Goal: Use online tool/utility: Utilize a website feature to perform a specific function

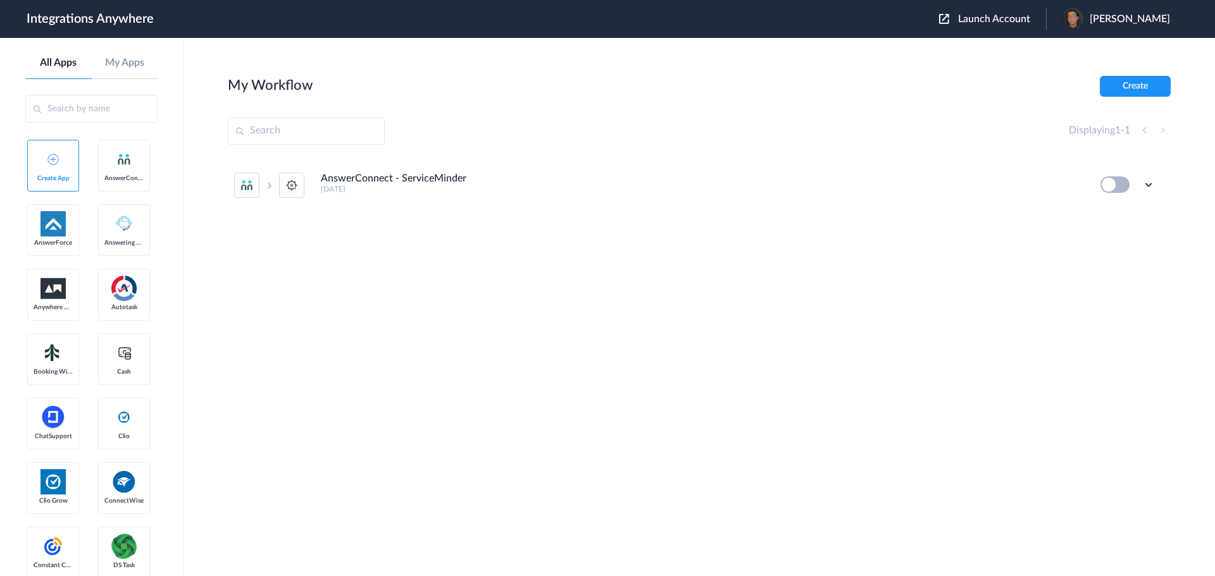
click at [971, 19] on span "Launch Account" at bounding box center [994, 19] width 72 height 10
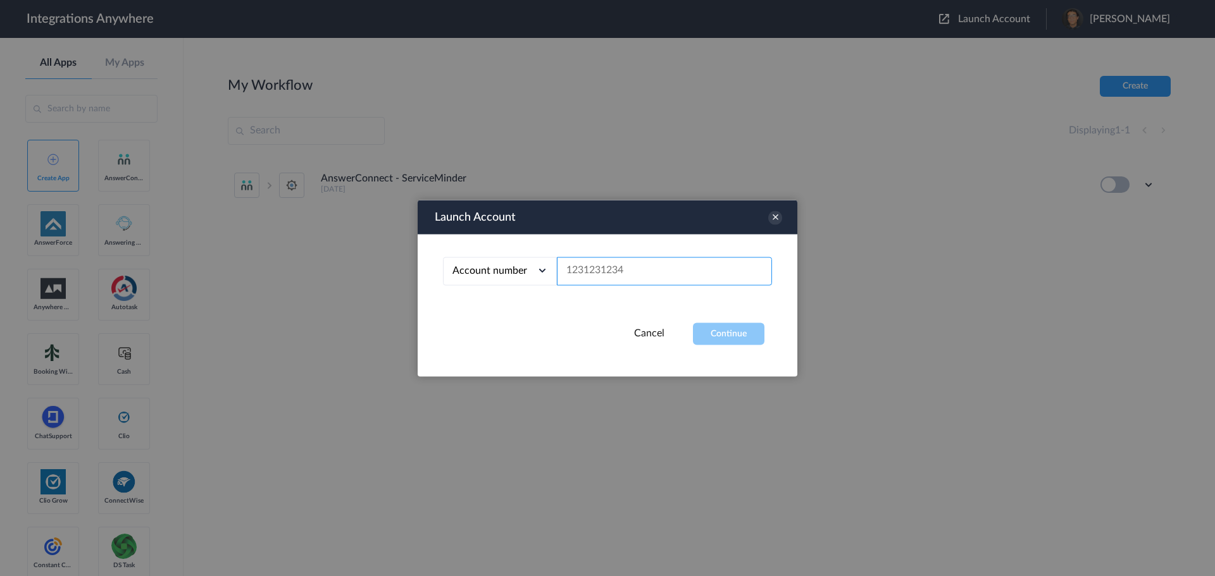
click at [600, 278] on input "text" at bounding box center [664, 271] width 215 height 28
paste input "9192990978"
type input "9192990978"
click at [723, 331] on button "Continue" at bounding box center [728, 334] width 71 height 22
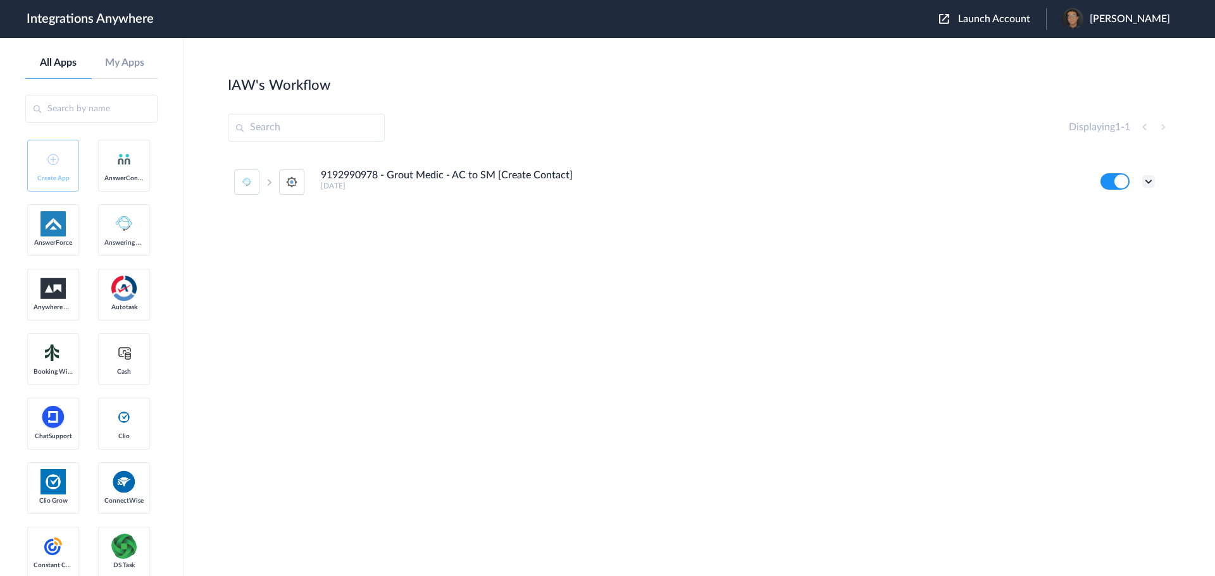
click at [1149, 182] on icon at bounding box center [1148, 181] width 13 height 13
click at [1116, 214] on li "Edit" at bounding box center [1113, 210] width 82 height 23
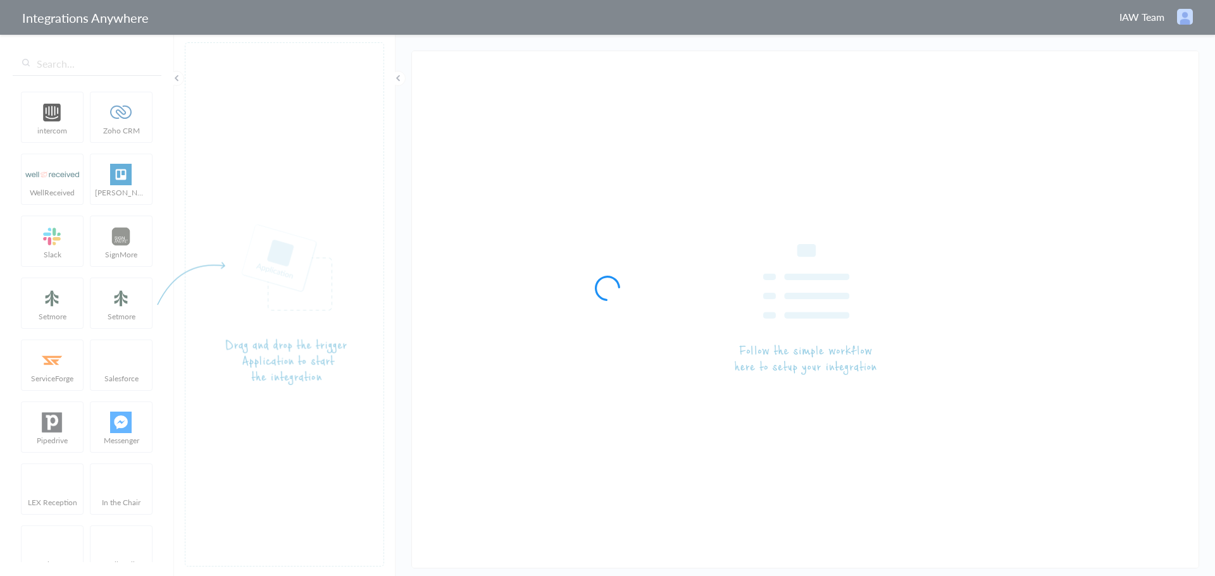
type input "9192990978 - Grout Medic - AC to SM [Create Contact]"
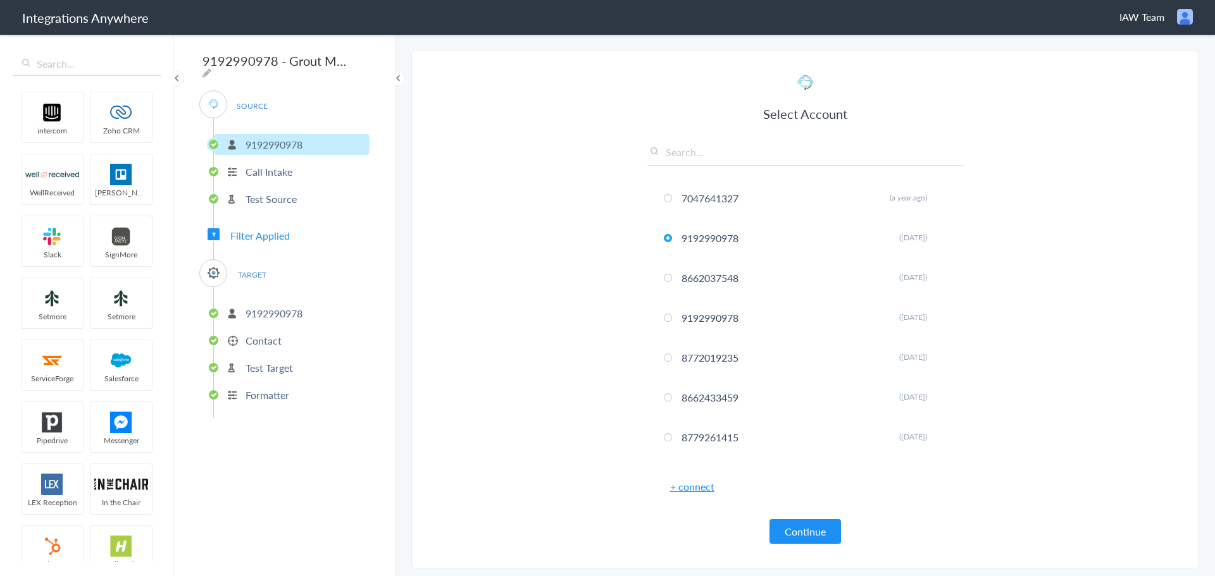
click at [269, 196] on p "Test Source" at bounding box center [270, 199] width 51 height 15
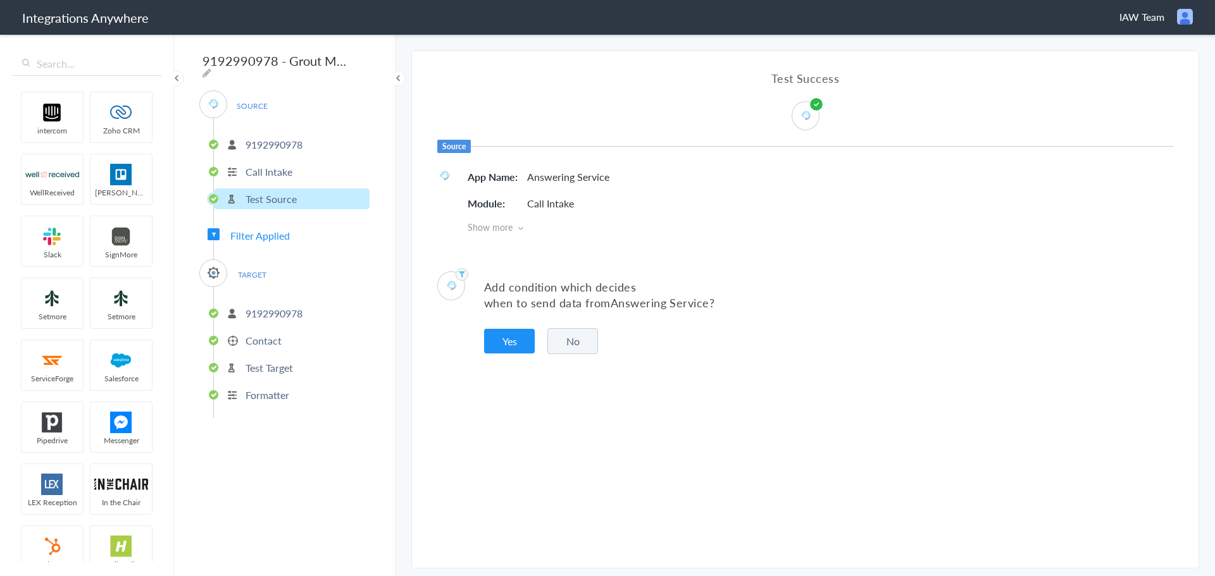
click at [263, 307] on p "9192990978" at bounding box center [273, 313] width 57 height 15
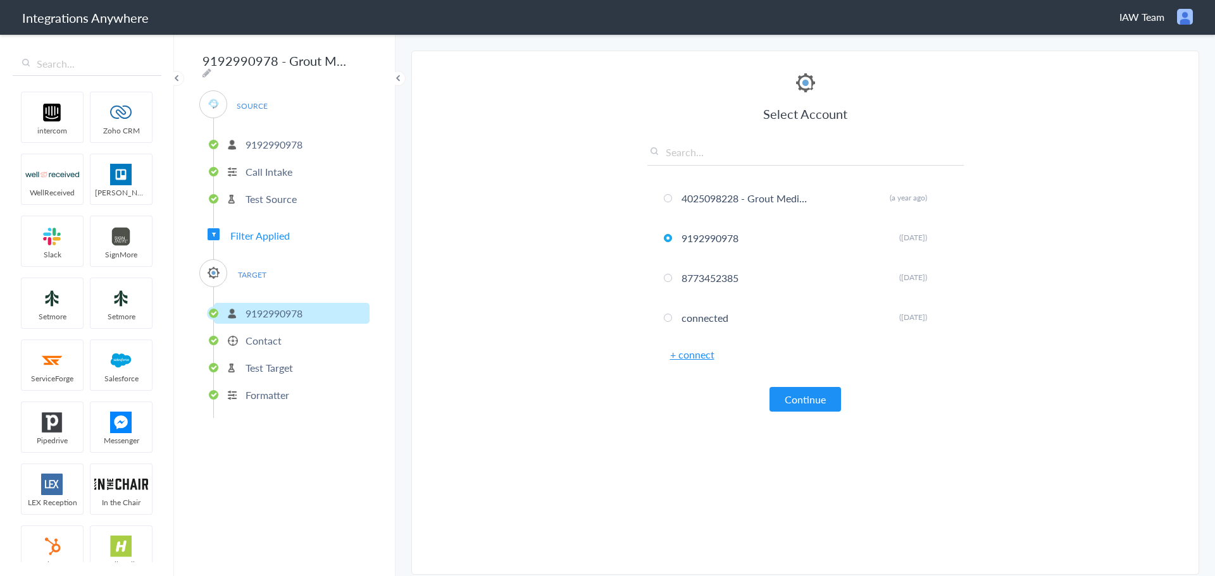
click at [261, 340] on p "Contact" at bounding box center [263, 340] width 36 height 15
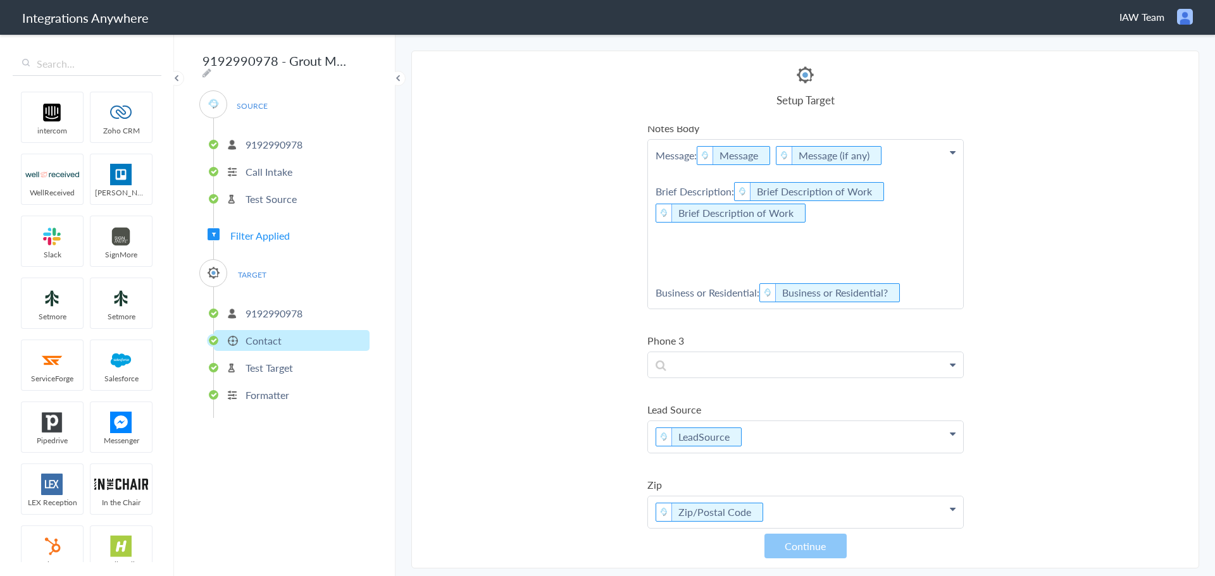
scroll to position [192, 0]
